Goal: Connect with others: Establish contact or relationships with other users

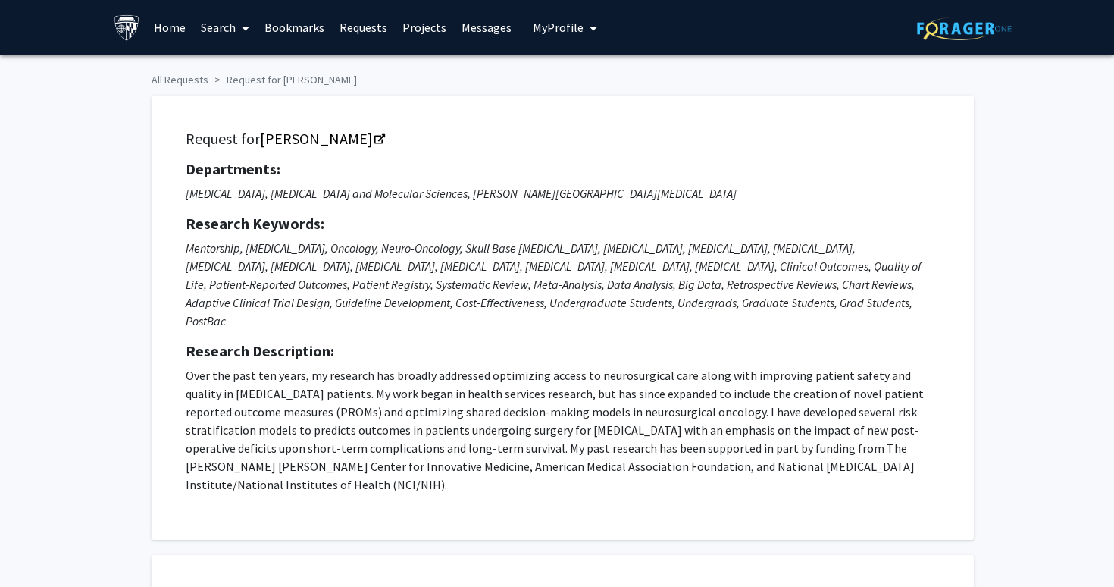
click at [268, 27] on link "Bookmarks" at bounding box center [294, 27] width 75 height 53
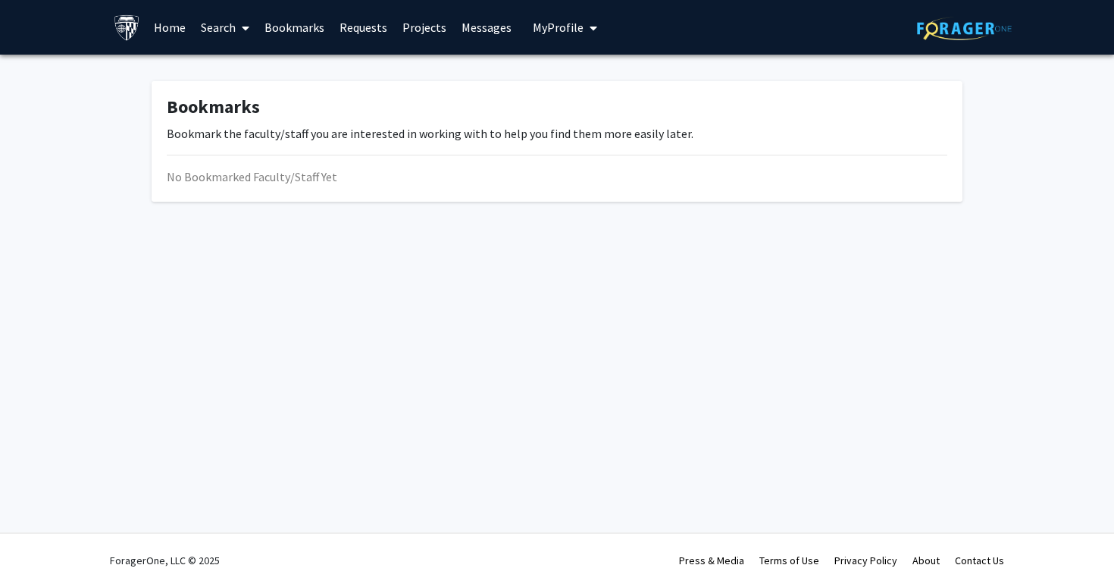
click at [350, 30] on link "Requests" at bounding box center [363, 27] width 63 height 53
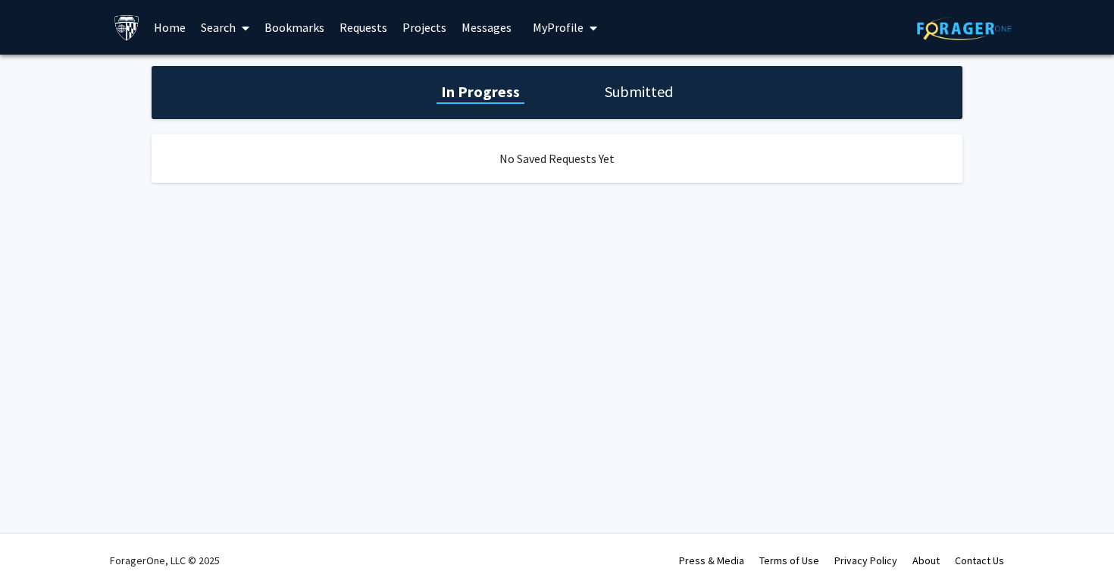
click at [604, 81] on h1 "Submitted" at bounding box center [638, 91] width 77 height 21
click at [240, 30] on span at bounding box center [243, 28] width 14 height 53
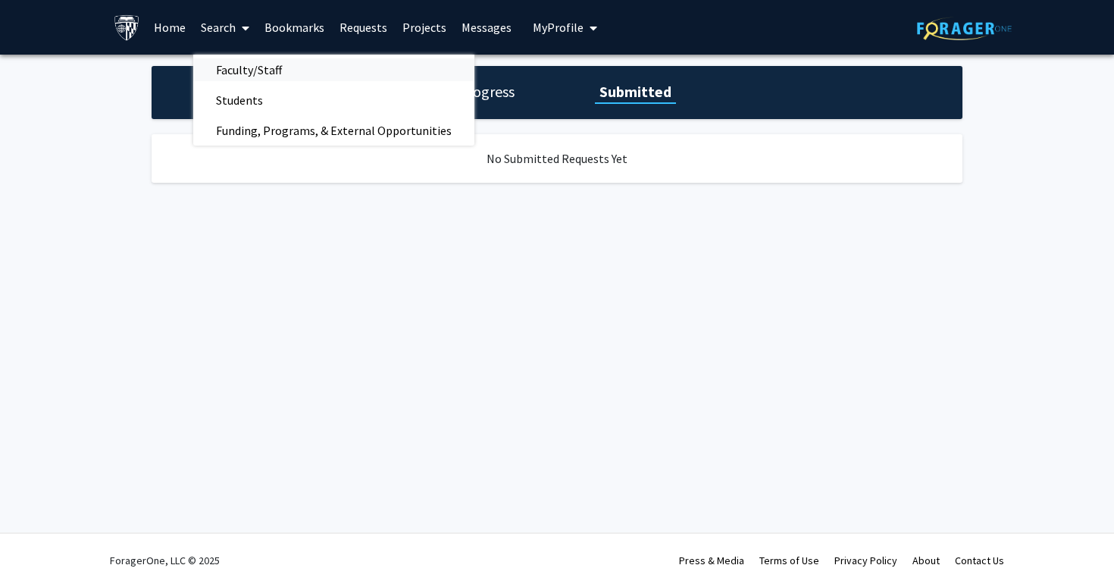
click at [237, 73] on span "Faculty/Staff" at bounding box center [248, 70] width 111 height 30
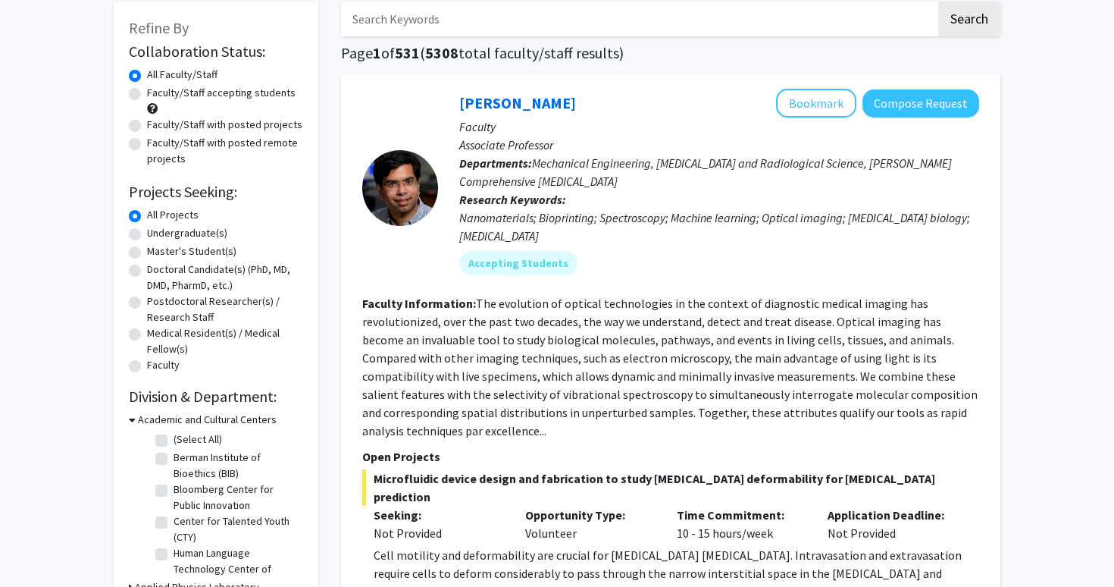
scroll to position [144, 0]
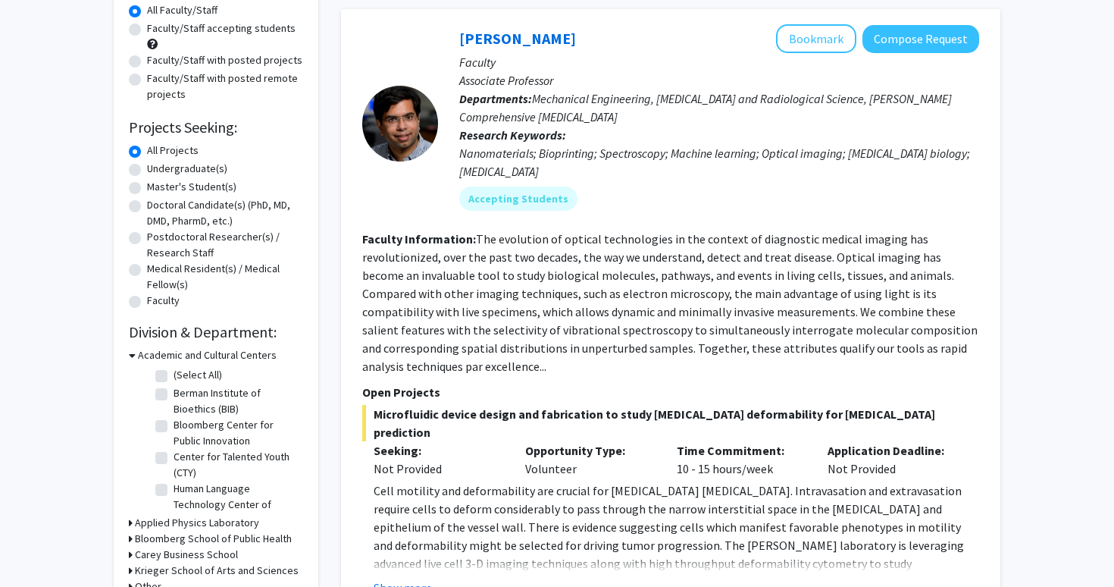
click at [167, 162] on label "Undergraduate(s)" at bounding box center [187, 169] width 80 height 16
click at [157, 162] on input "Undergraduate(s)" at bounding box center [152, 166] width 10 height 10
radio input "true"
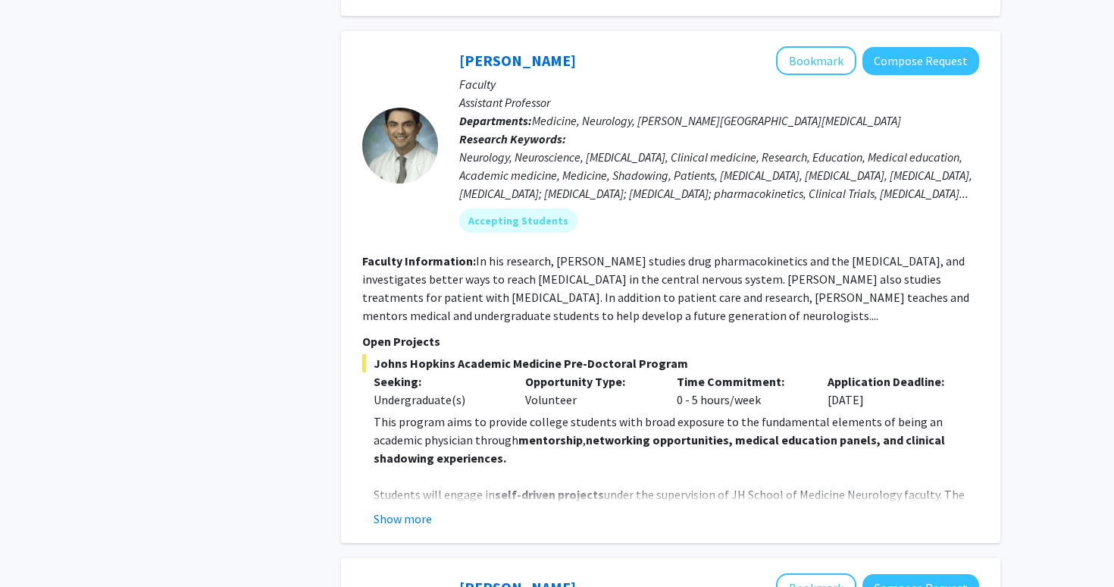
scroll to position [4999, 0]
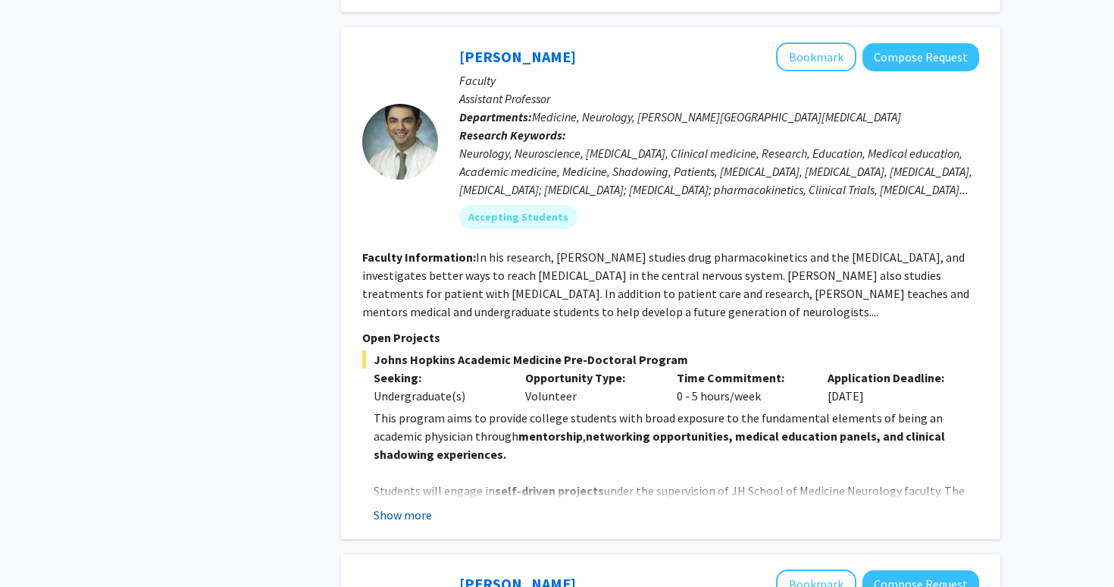
click at [407, 506] on button "Show more" at bounding box center [403, 515] width 58 height 18
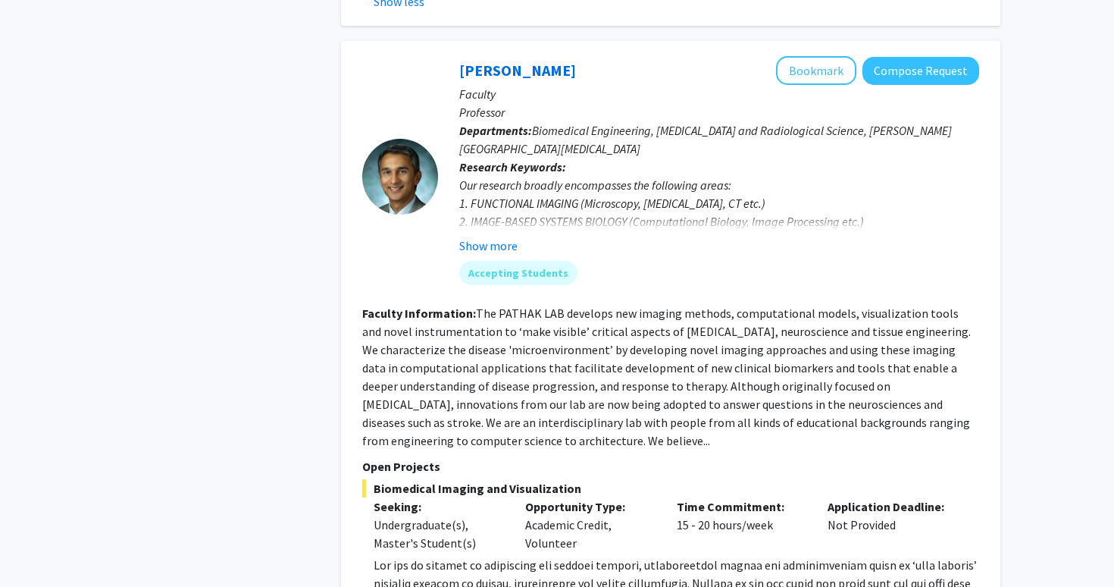
scroll to position [6278, 0]
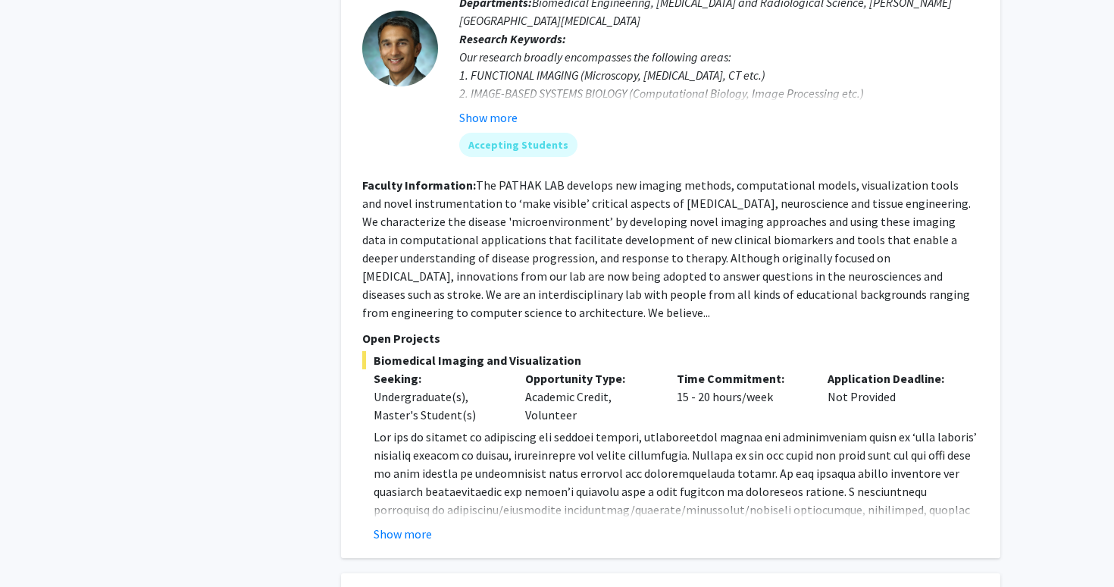
click at [434, 525] on div "Show more" at bounding box center [677, 534] width 606 height 18
click at [418, 525] on button "Show more" at bounding box center [403, 534] width 58 height 18
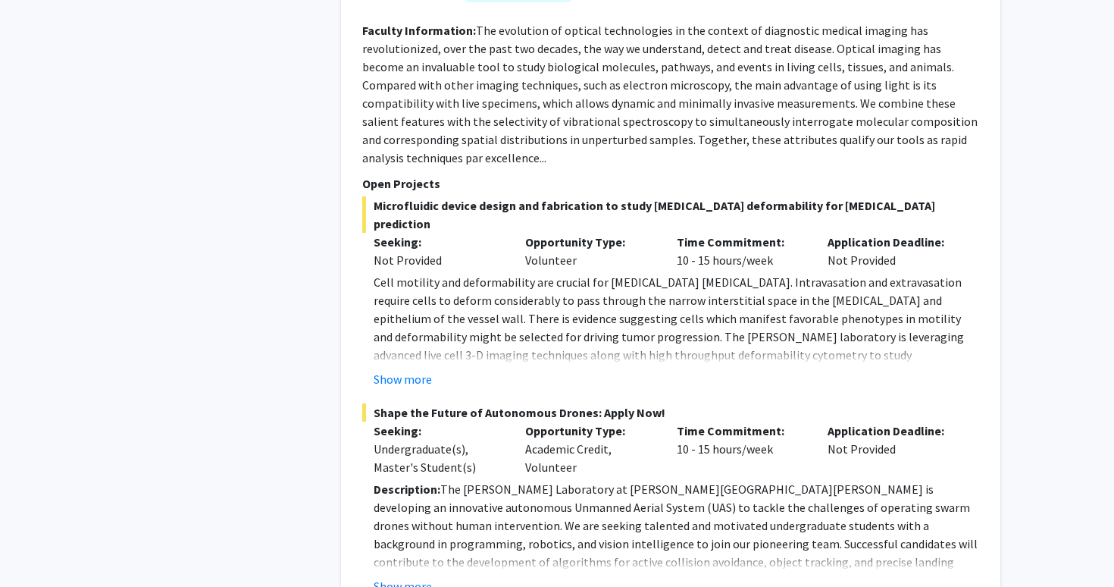
scroll to position [7186, 0]
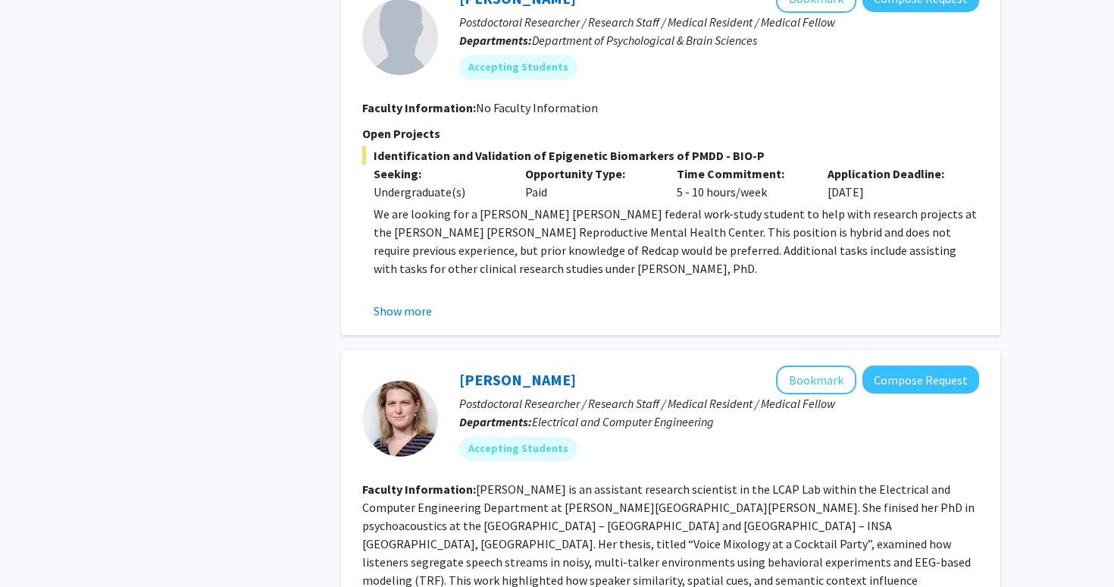
scroll to position [3036, 0]
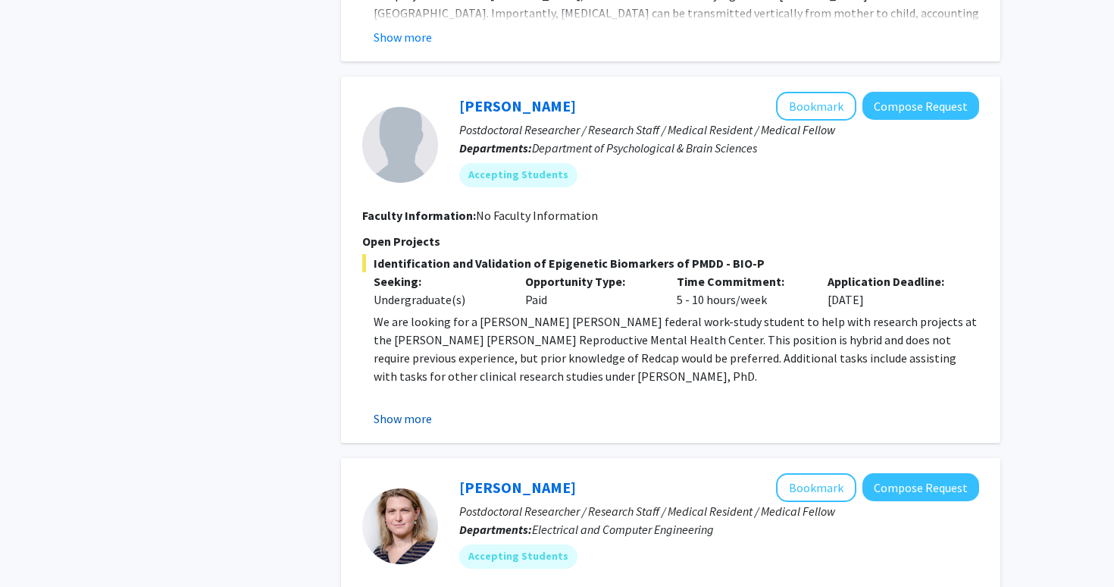
click at [419, 409] on button "Show more" at bounding box center [403, 418] width 58 height 18
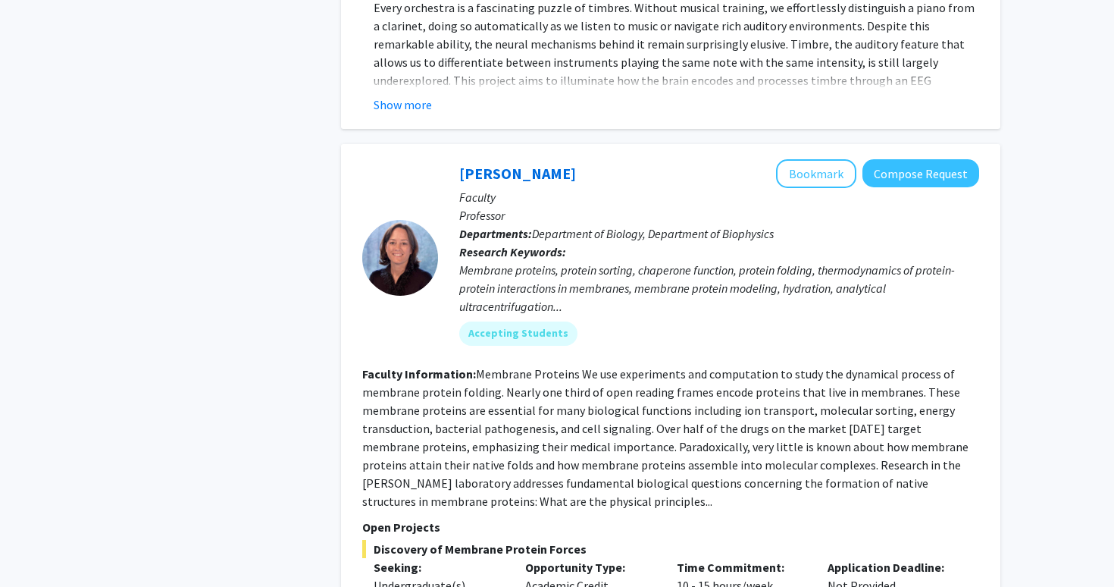
scroll to position [4295, 0]
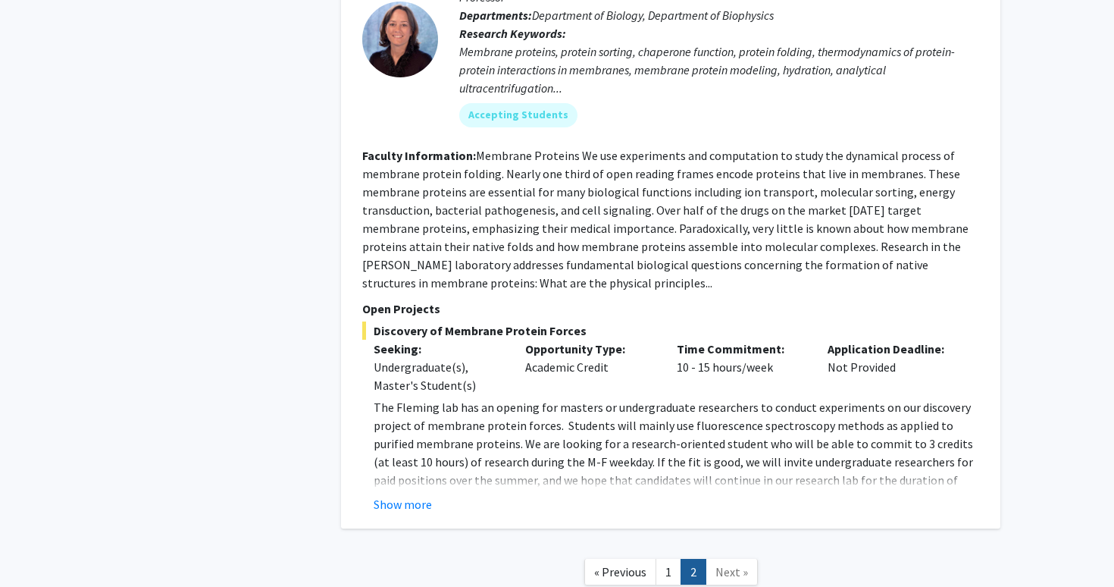
click at [723, 564] on span "Next »" at bounding box center [732, 571] width 33 height 15
click at [675, 559] on link "1" at bounding box center [669, 572] width 26 height 27
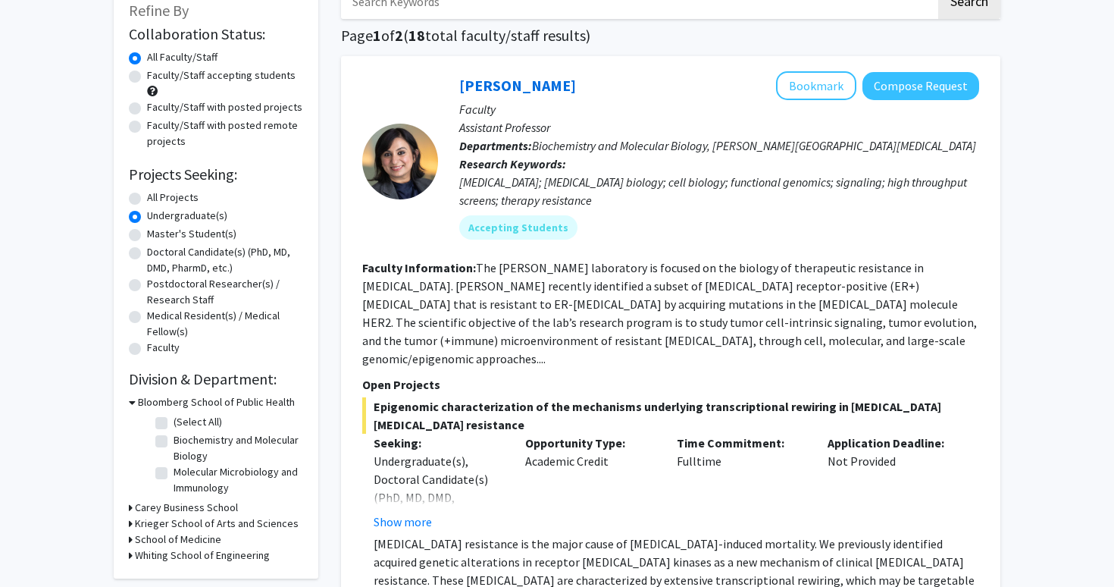
scroll to position [102, 0]
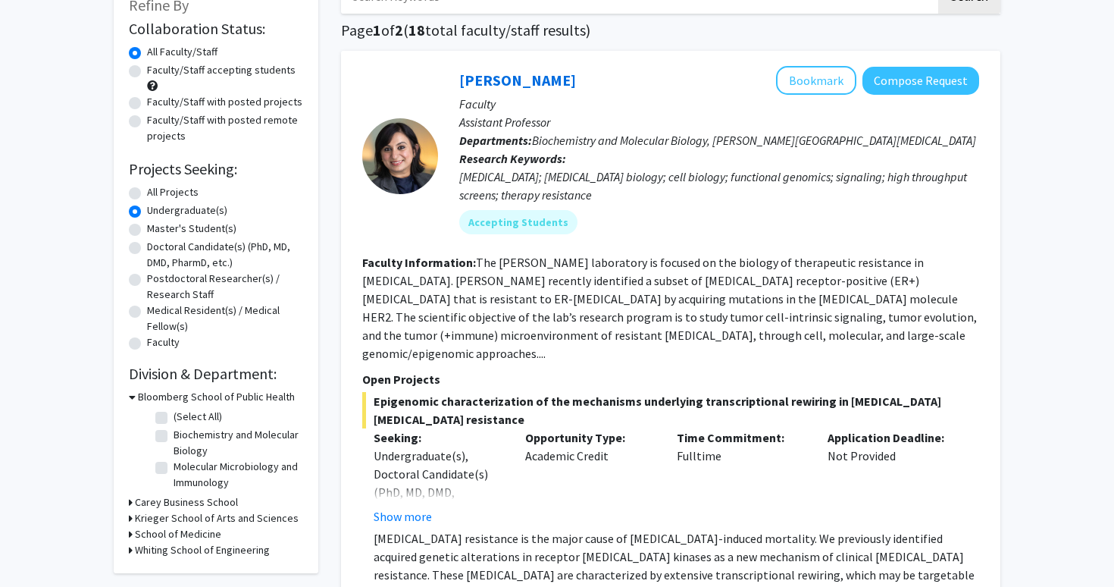
click at [491, 93] on div "[PERSON_NAME] Bookmark Compose Request" at bounding box center [719, 80] width 520 height 29
click at [489, 86] on link "[PERSON_NAME]" at bounding box center [517, 79] width 117 height 19
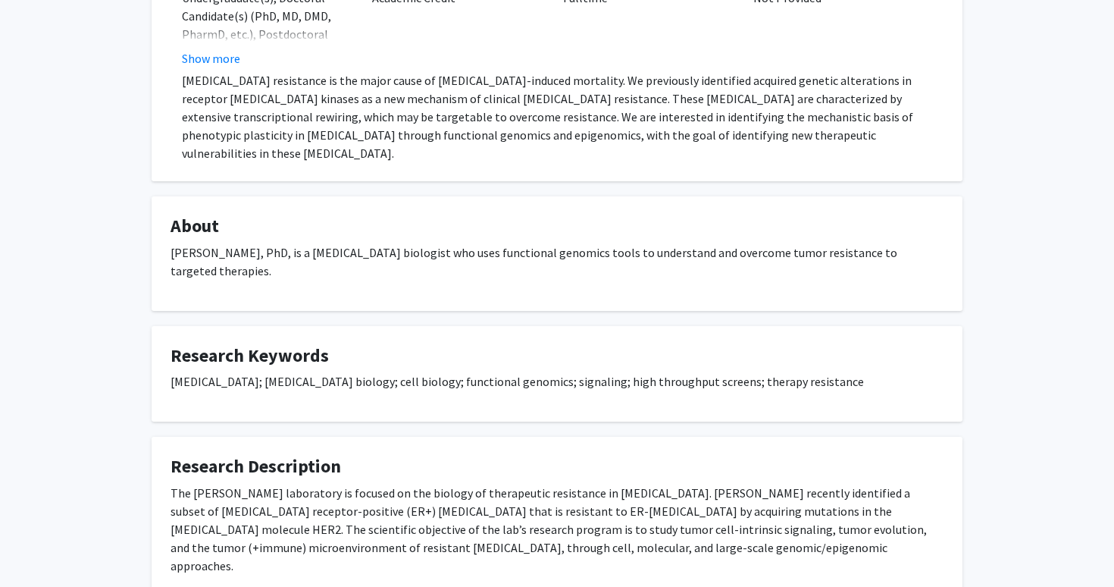
scroll to position [429, 0]
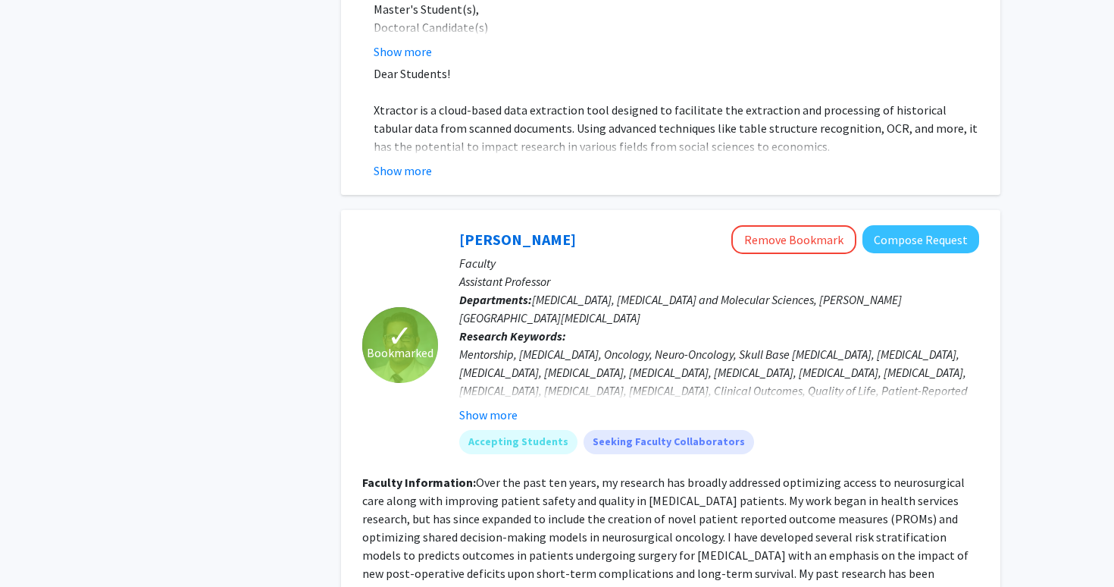
scroll to position [1273, 0]
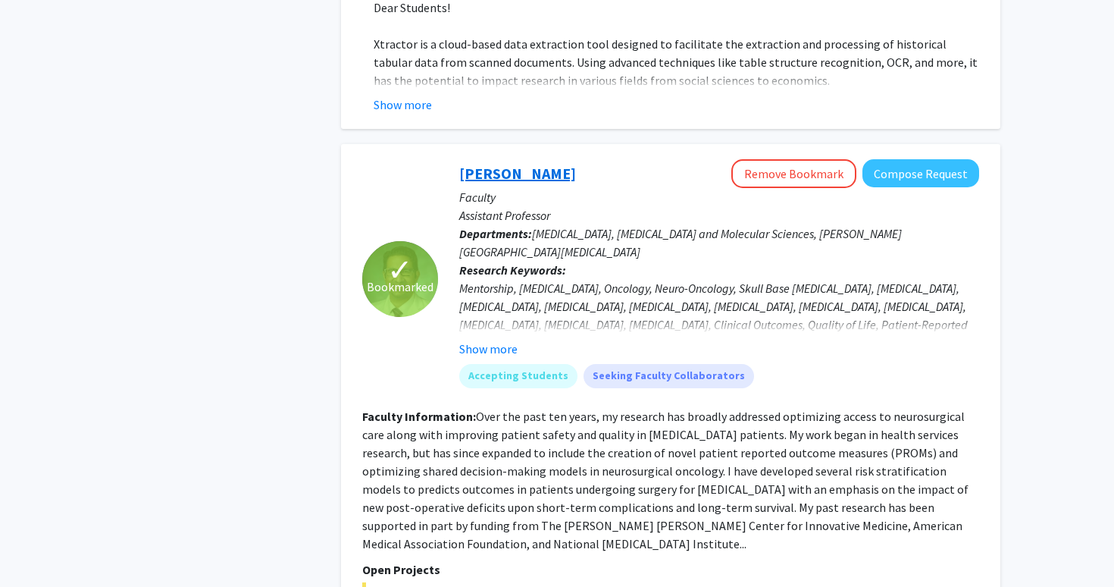
click at [523, 164] on link "[PERSON_NAME]" at bounding box center [517, 173] width 117 height 19
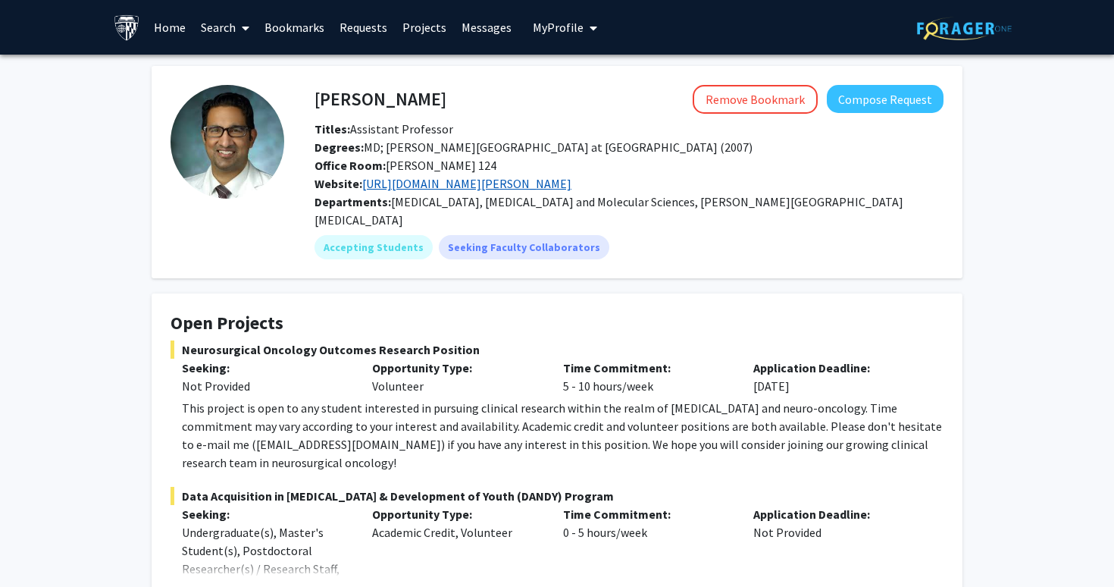
click at [506, 180] on link "[URL][DOMAIN_NAME][PERSON_NAME]" at bounding box center [466, 183] width 209 height 15
click at [374, 235] on mat-chip "Accepting Students" at bounding box center [374, 247] width 118 height 24
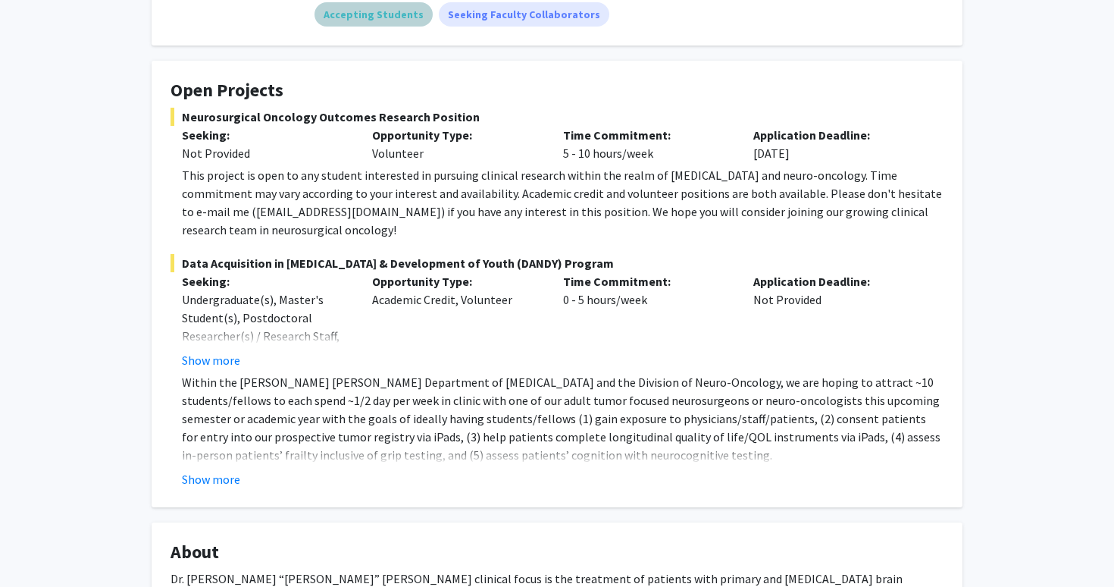
scroll to position [258, 0]
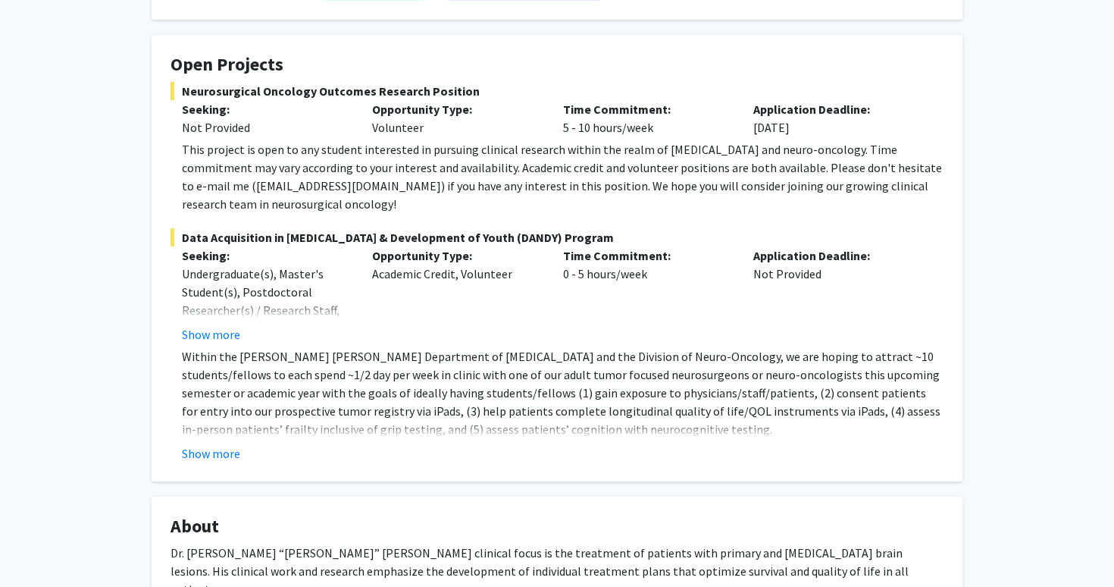
click at [398, 295] on div "Opportunity Type: Academic Credit, Volunteer" at bounding box center [456, 294] width 190 height 97
click at [221, 444] on button "Show more" at bounding box center [211, 453] width 58 height 18
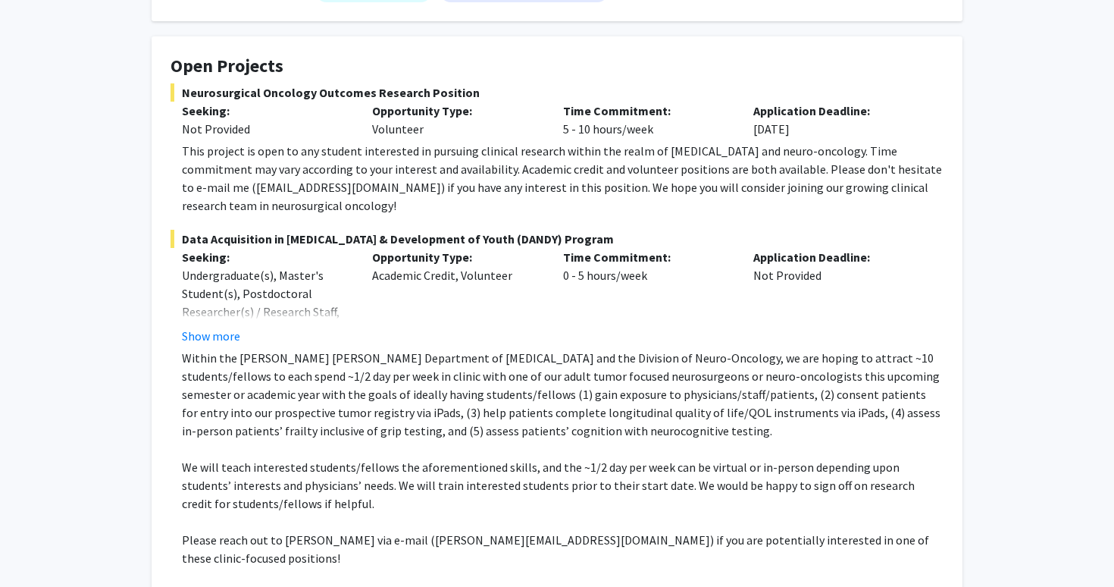
scroll to position [205, 0]
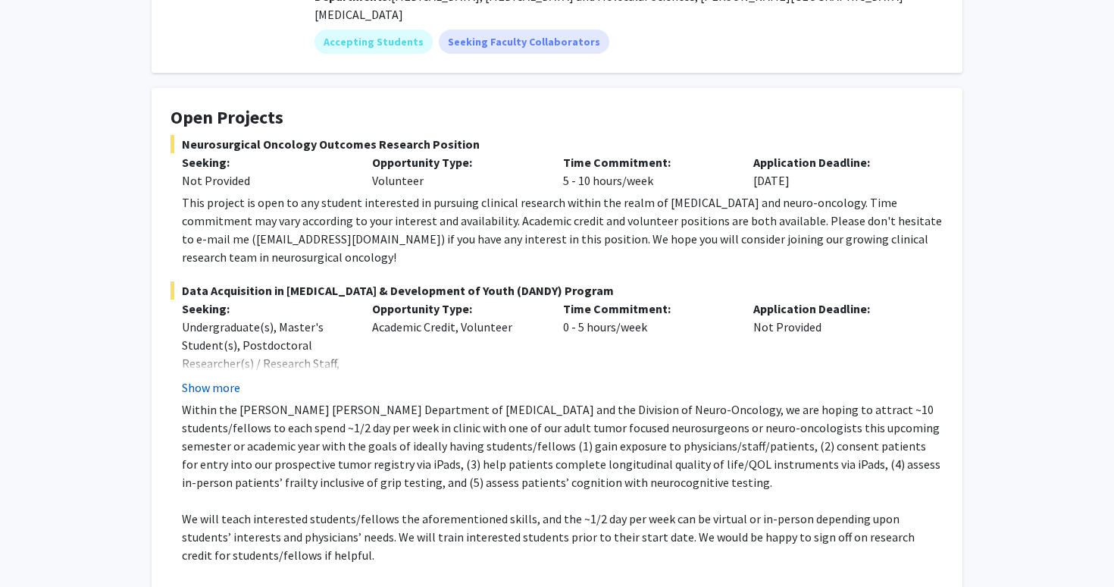
click at [227, 378] on button "Show more" at bounding box center [211, 387] width 58 height 18
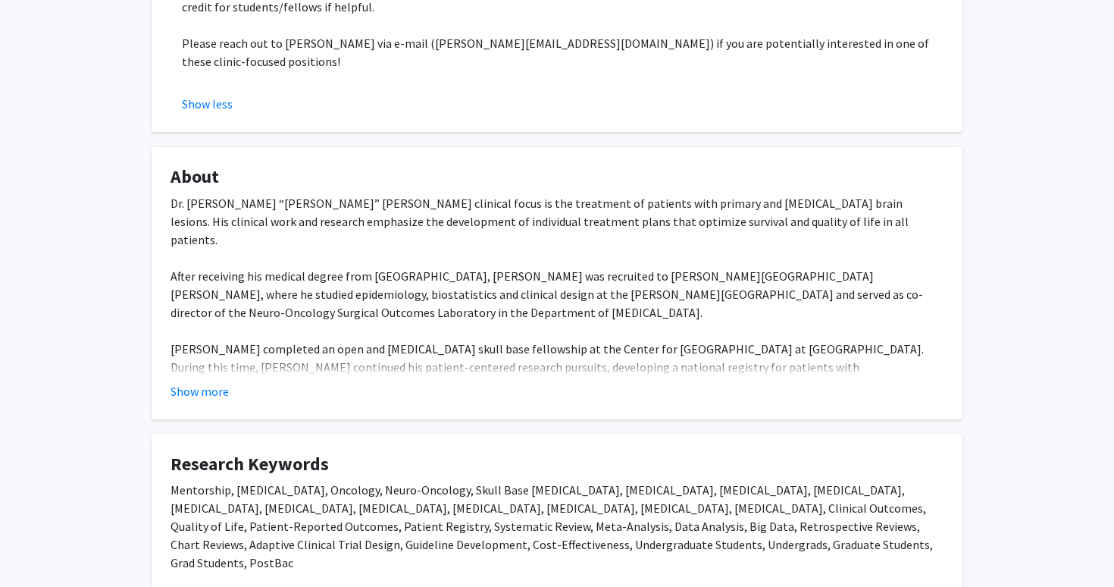
scroll to position [828, 0]
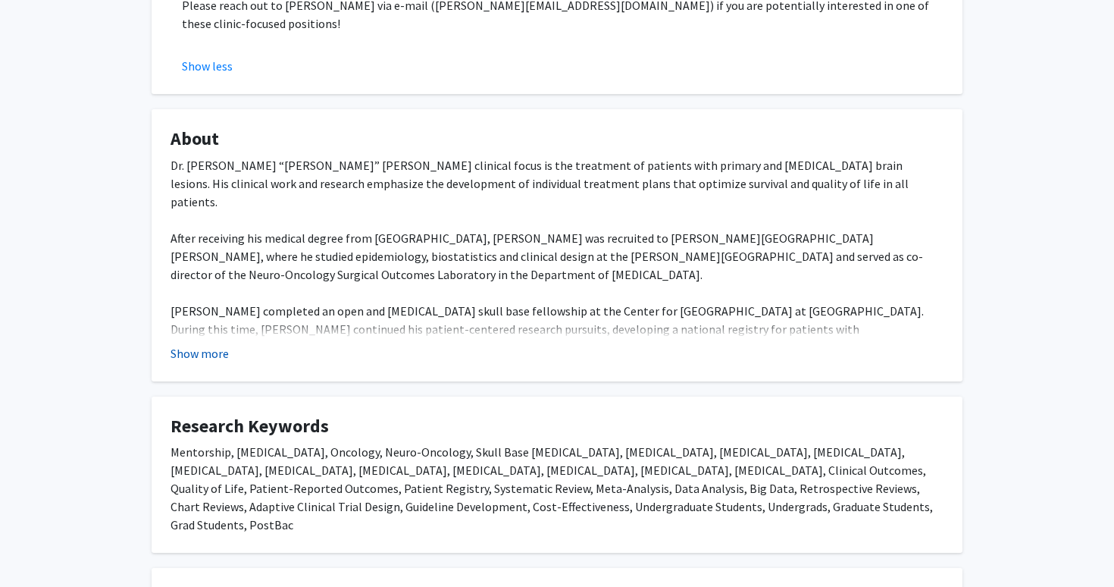
click at [220, 344] on button "Show more" at bounding box center [200, 353] width 58 height 18
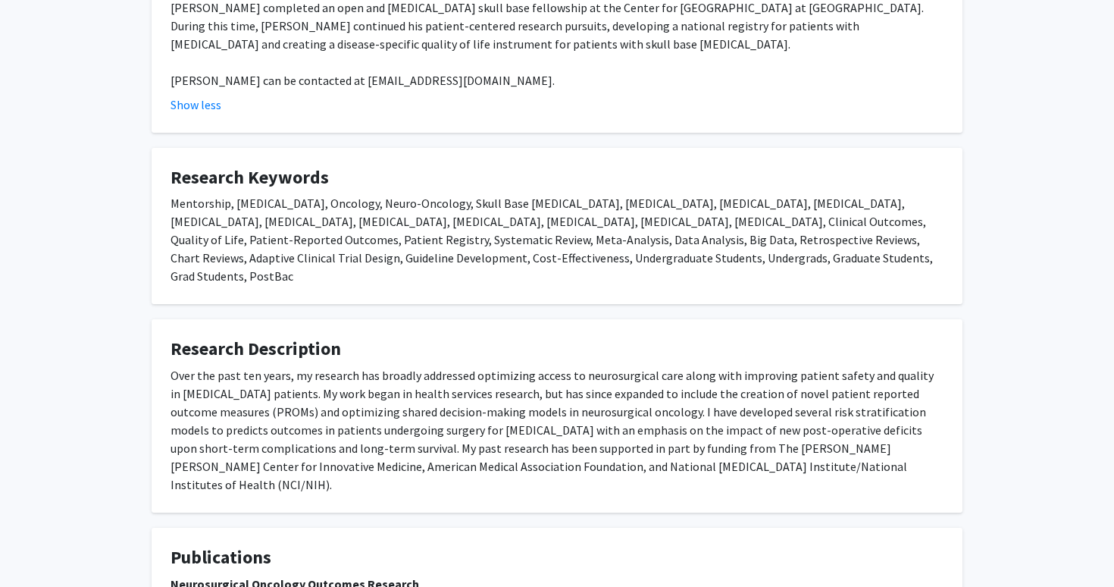
scroll to position [1172, 0]
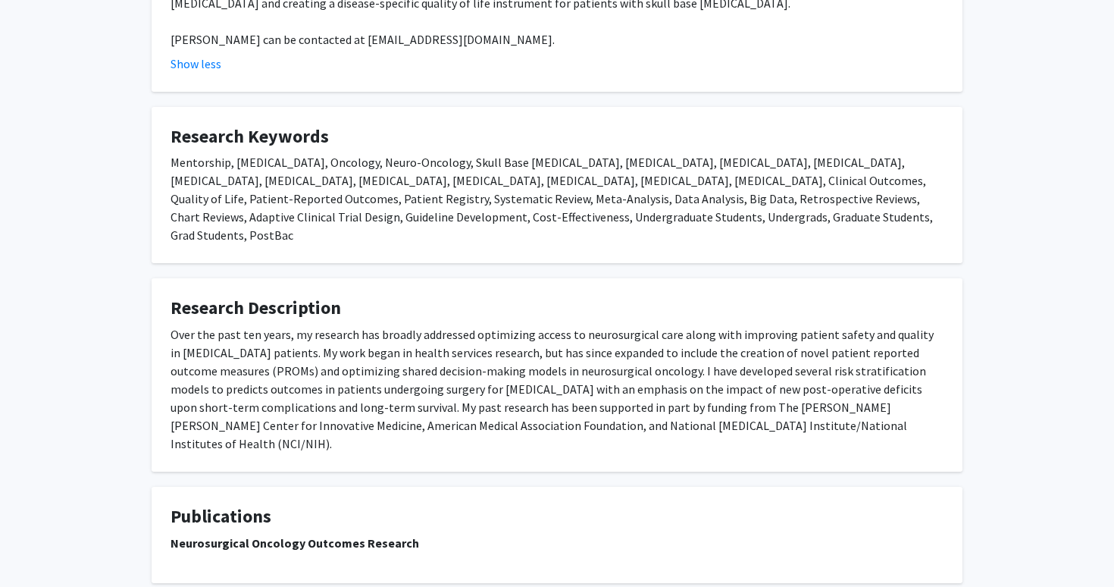
click at [339, 535] on strong "Neurosurgical Oncology Outcomes Research" at bounding box center [295, 542] width 249 height 15
click at [453, 378] on fg-card "Research Description Over the past ten years, my research has broadly addressed…" at bounding box center [557, 374] width 811 height 193
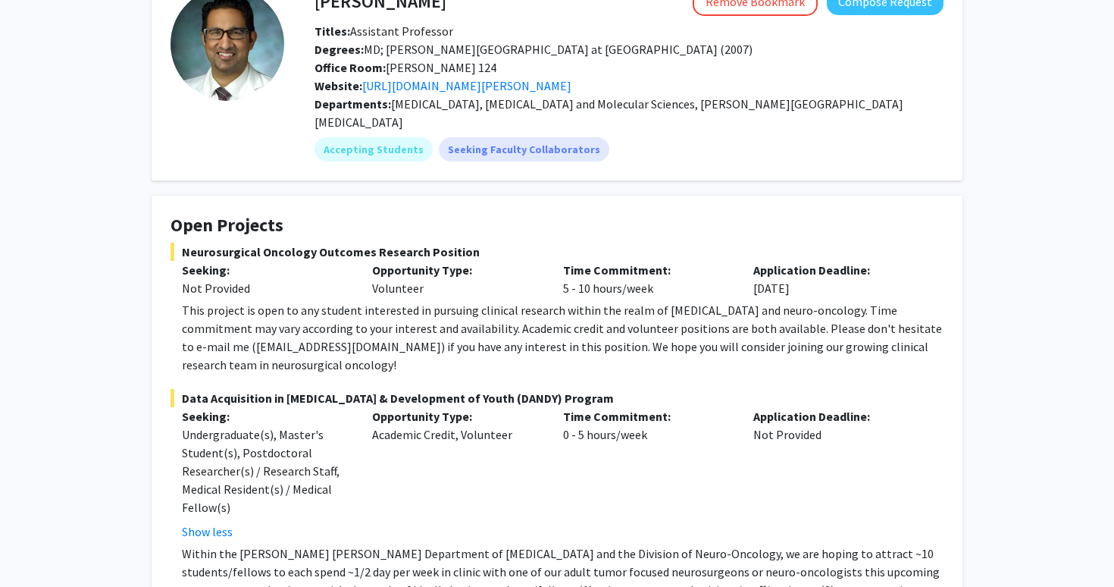
scroll to position [0, 0]
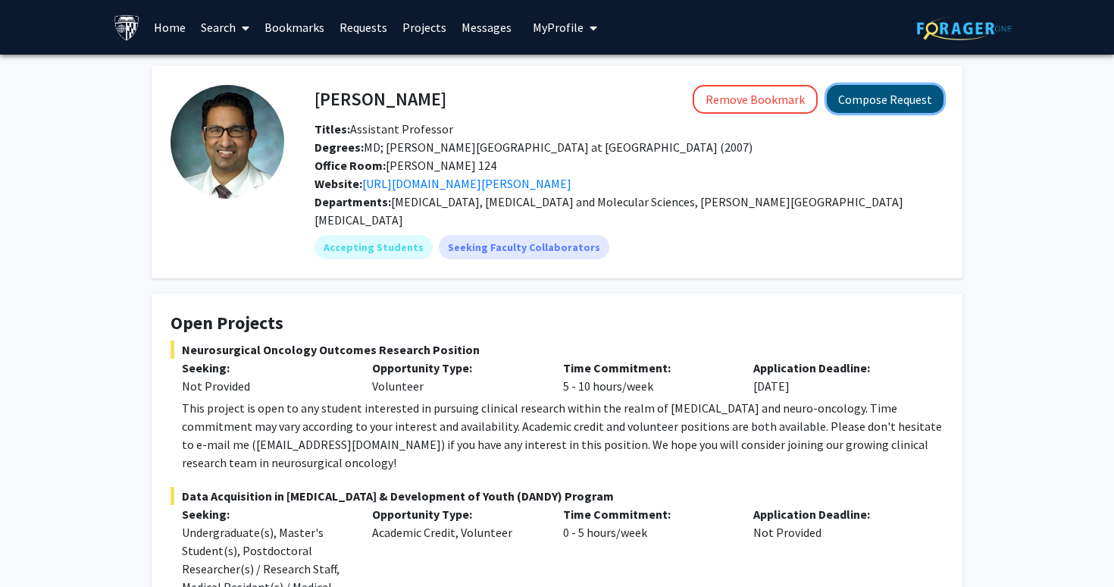
click at [891, 103] on button "Compose Request" at bounding box center [885, 99] width 117 height 28
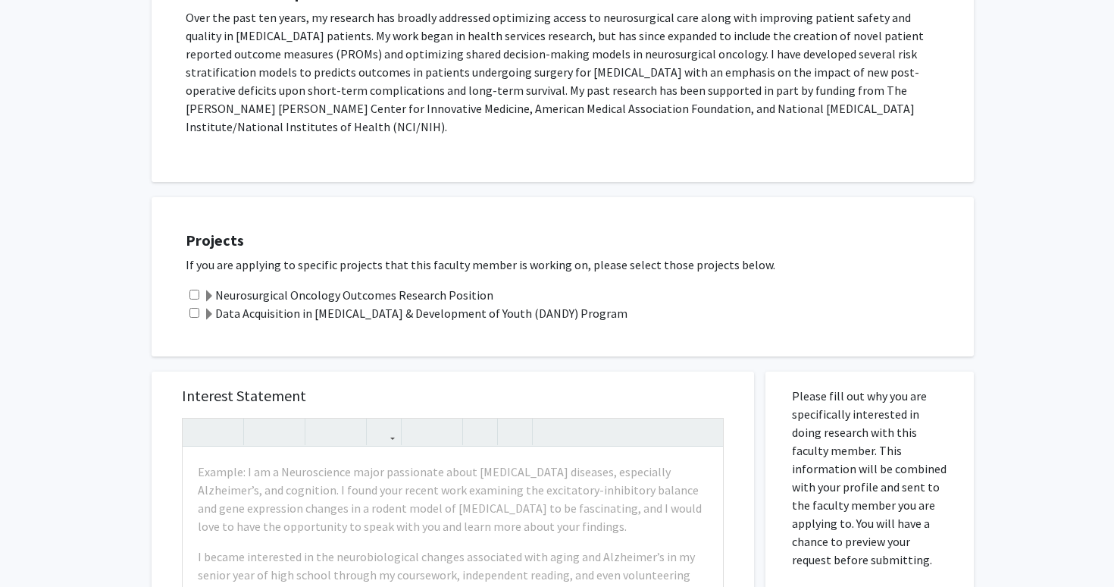
scroll to position [364, 0]
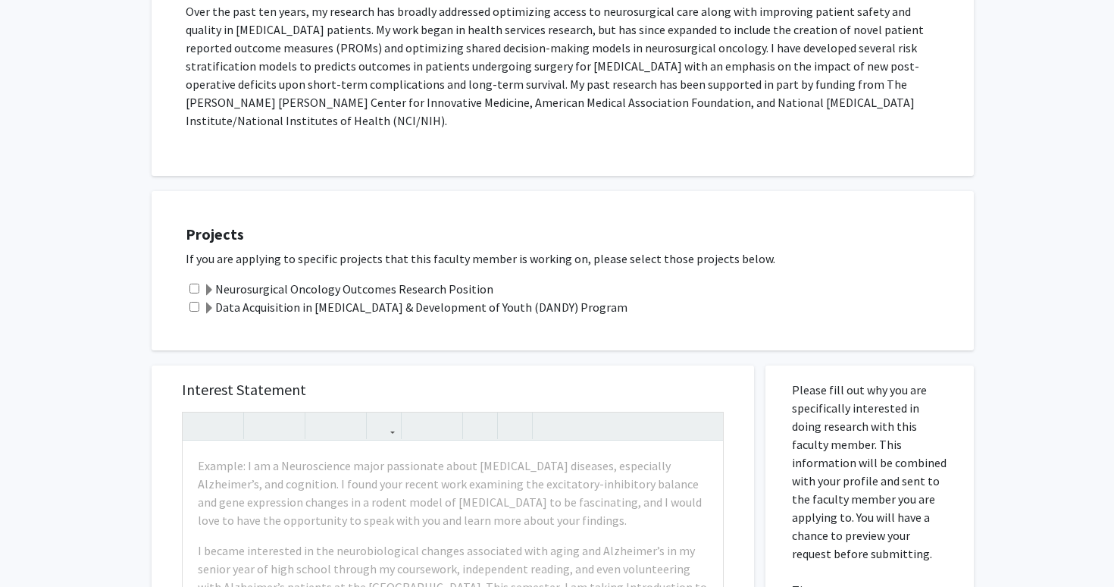
click at [428, 280] on label "Neurosurgical Oncology Outcomes Research Position" at bounding box center [348, 289] width 290 height 18
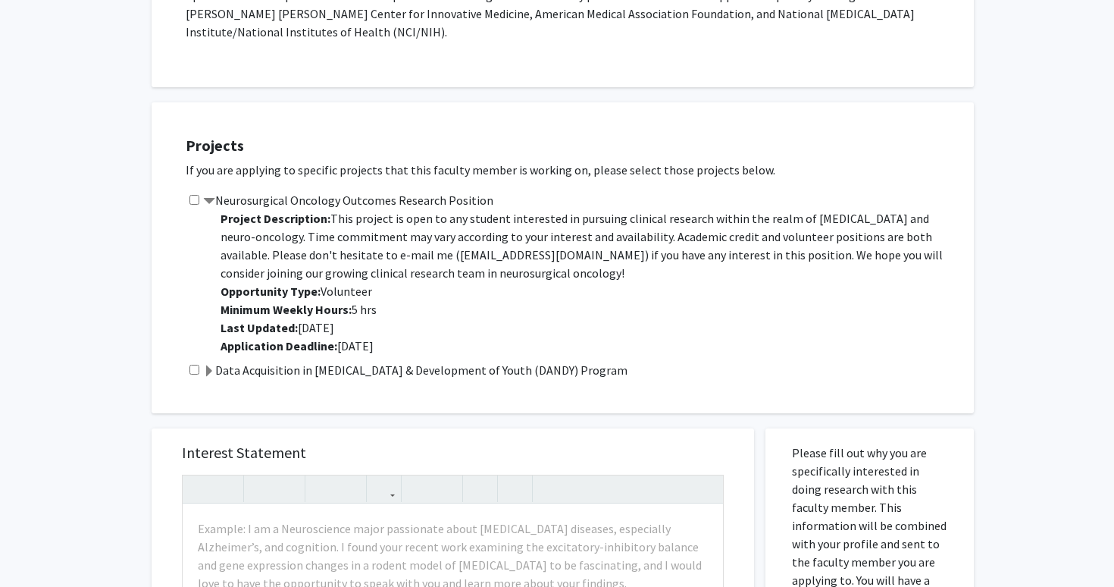
scroll to position [449, 0]
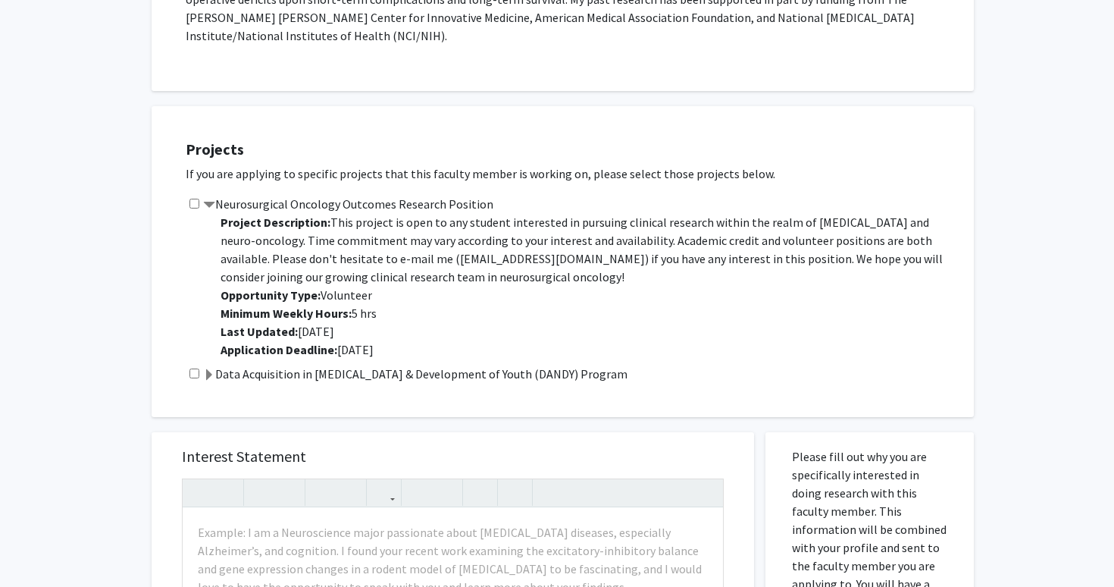
click at [548, 365] on label "Data Acquisition in [MEDICAL_DATA] & Development of Youth (DANDY) Program" at bounding box center [415, 374] width 425 height 18
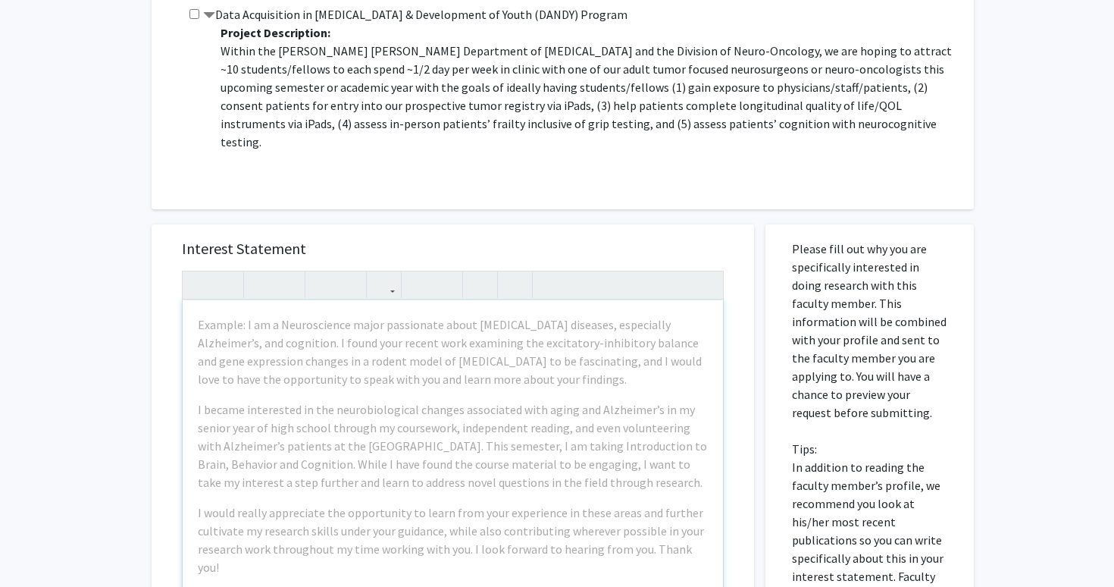
scroll to position [810, 0]
